Goal: Task Accomplishment & Management: Use online tool/utility

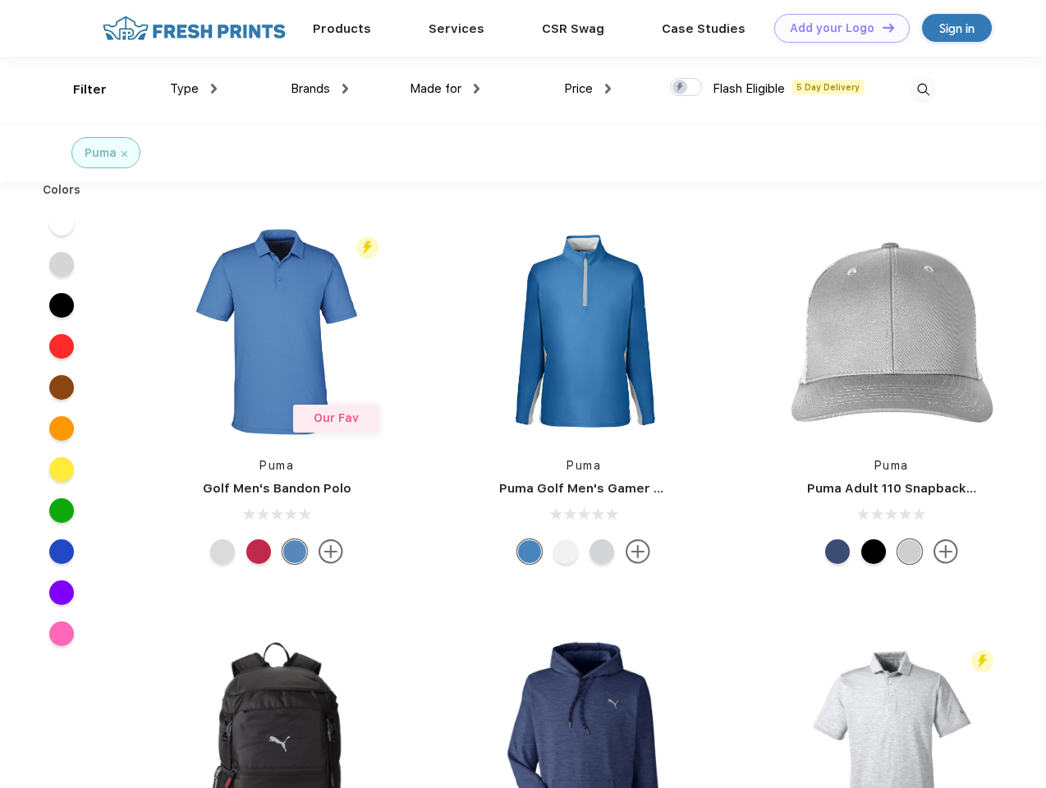
click at [836, 28] on link "Add your Logo Design Tool" at bounding box center [841, 28] width 135 height 29
click at [0, 0] on div "Design Tool" at bounding box center [0, 0] width 0 height 0
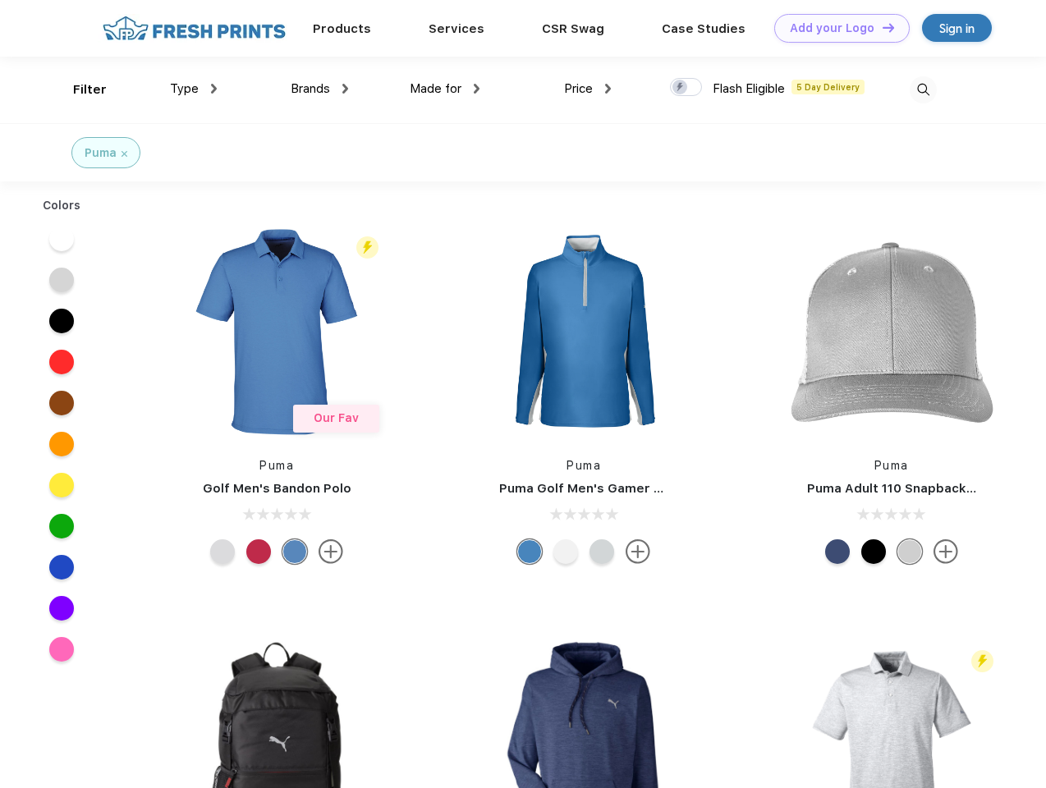
click at [881, 27] on link "Add your Logo Design Tool" at bounding box center [841, 28] width 135 height 29
click at [79, 89] on div "Filter" at bounding box center [90, 89] width 34 height 19
click at [194, 89] on span "Type" at bounding box center [184, 88] width 29 height 15
click at [319, 89] on span "Brands" at bounding box center [310, 88] width 39 height 15
click at [445, 89] on span "Made for" at bounding box center [436, 88] width 52 height 15
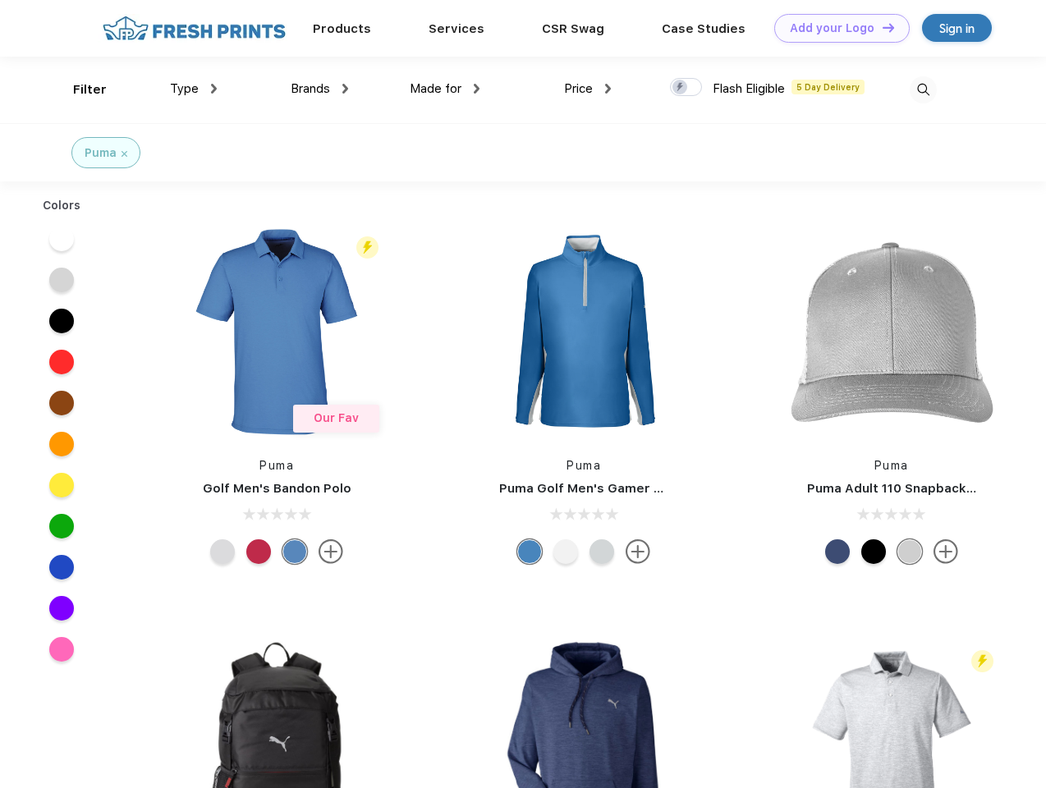
click at [588, 89] on span "Price" at bounding box center [578, 88] width 29 height 15
click at [686, 88] on div at bounding box center [686, 87] width 32 height 18
click at [681, 88] on input "checkbox" at bounding box center [675, 82] width 11 height 11
click at [923, 89] on img at bounding box center [923, 89] width 27 height 27
